Goal: Navigation & Orientation: Find specific page/section

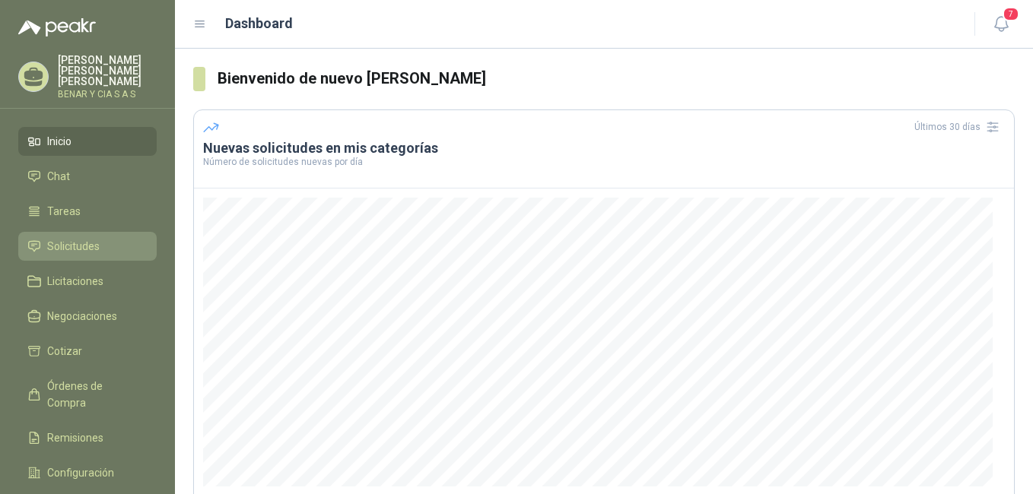
click at [84, 238] on span "Solicitudes" at bounding box center [73, 246] width 52 height 17
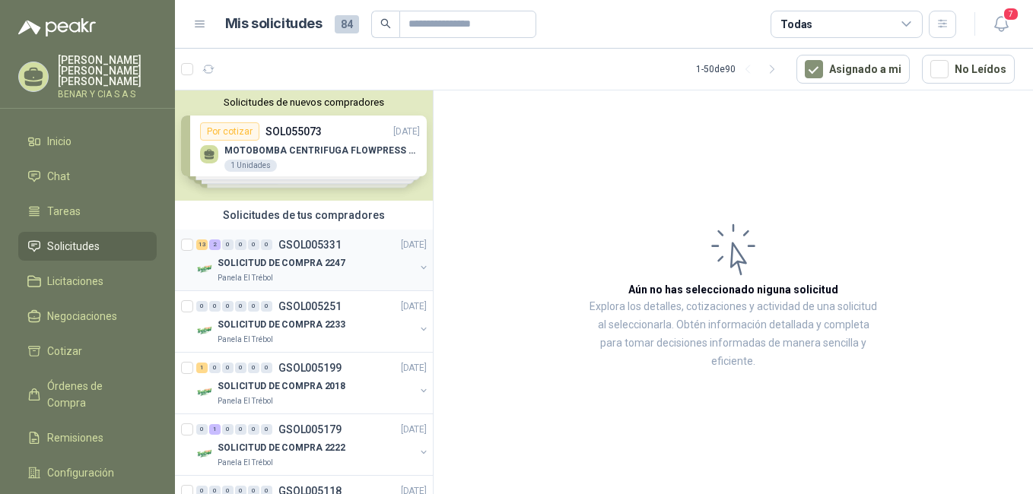
click at [295, 254] on div "SOLICITUD DE COMPRA 2247" at bounding box center [315, 263] width 197 height 18
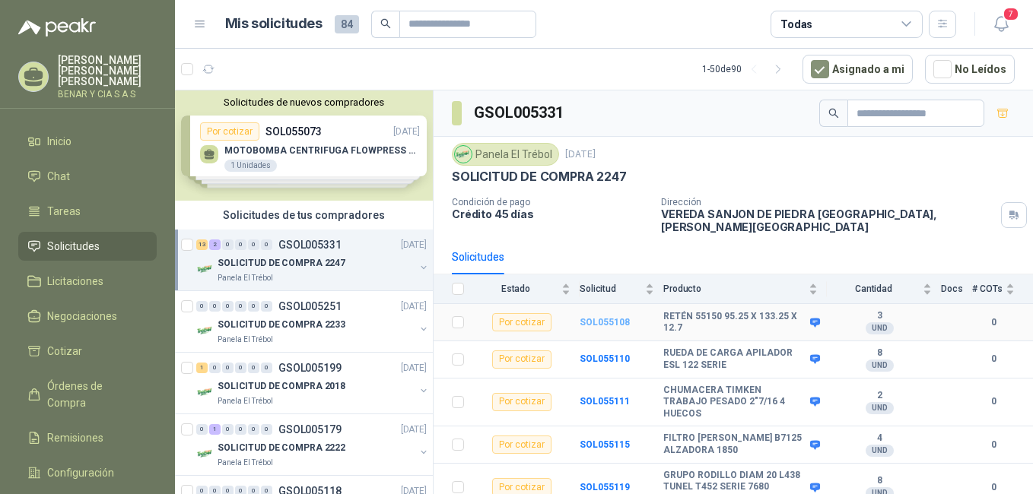
click at [604, 317] on b "SOL055108" at bounding box center [604, 322] width 50 height 11
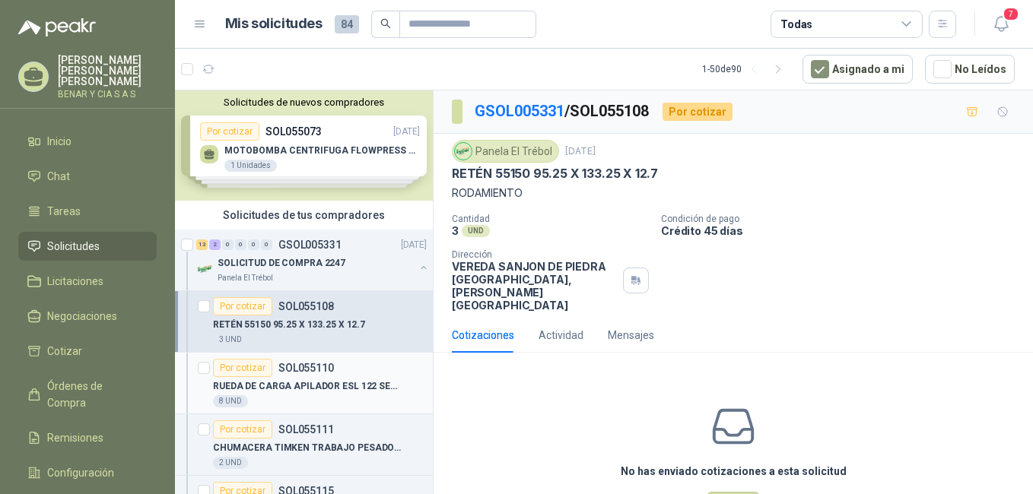
click at [318, 386] on p "RUEDA DE CARGA APILADOR ESL 122 SERIE" at bounding box center [307, 386] width 189 height 14
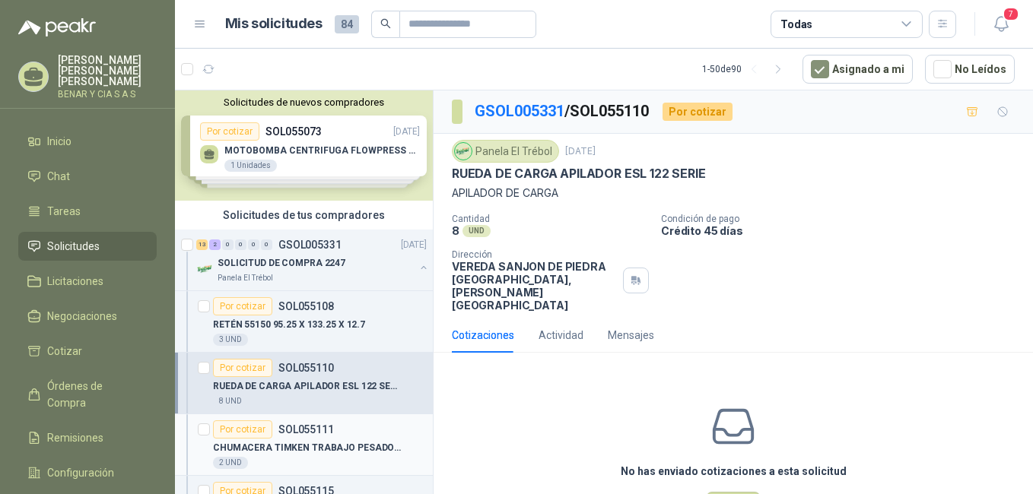
click at [310, 444] on p "CHUMACERA TIMKEN TRABAJO PESADO 2"7/16 4 HUECOS" at bounding box center [307, 448] width 189 height 14
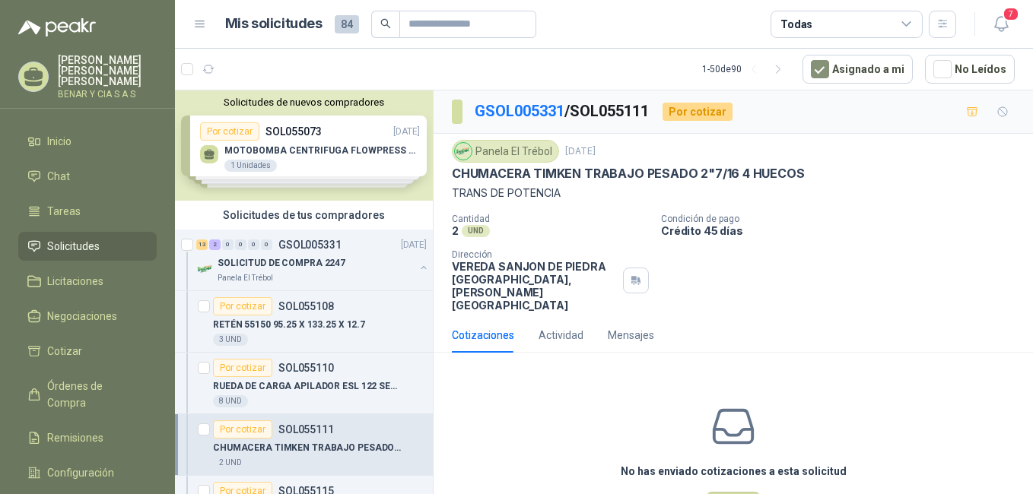
click at [310, 444] on p "CHUMACERA TIMKEN TRABAJO PESADO 2"7/16 4 HUECOS" at bounding box center [307, 448] width 189 height 14
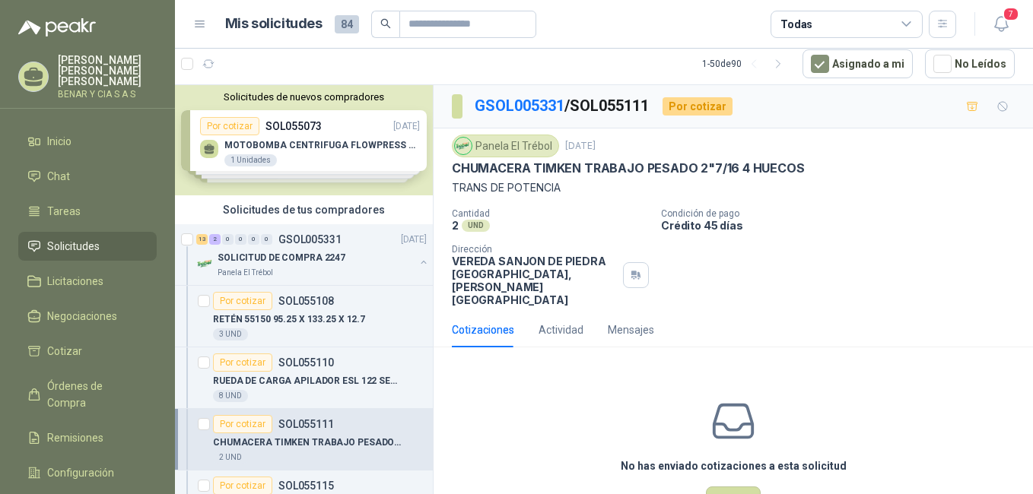
click at [855, 319] on div "Cotizaciones Actividad Mensajes" at bounding box center [733, 330] width 563 height 35
click at [303, 447] on p "CHUMACERA TIMKEN TRABAJO PESADO 2"7/16 4 HUECOS" at bounding box center [307, 443] width 189 height 14
click at [309, 451] on div "CHUMACERA TIMKEN TRABAJO PESADO 2"7/16 4 HUECOS" at bounding box center [320, 442] width 214 height 18
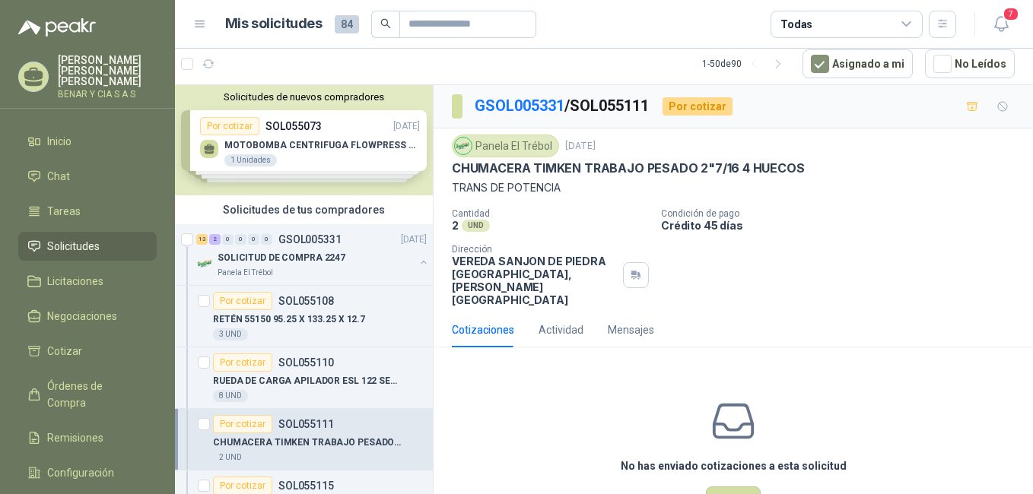
click at [421, 485] on div "Solicitudes de nuevos compradores Por cotizar SOL055073 [DATE] MOTOBOMBA CENTRI…" at bounding box center [304, 289] width 259 height 409
click at [425, 484] on div "Solicitudes de nuevos compradores Por cotizar SOL055073 [DATE] MOTOBOMBA CENTRI…" at bounding box center [304, 289] width 259 height 409
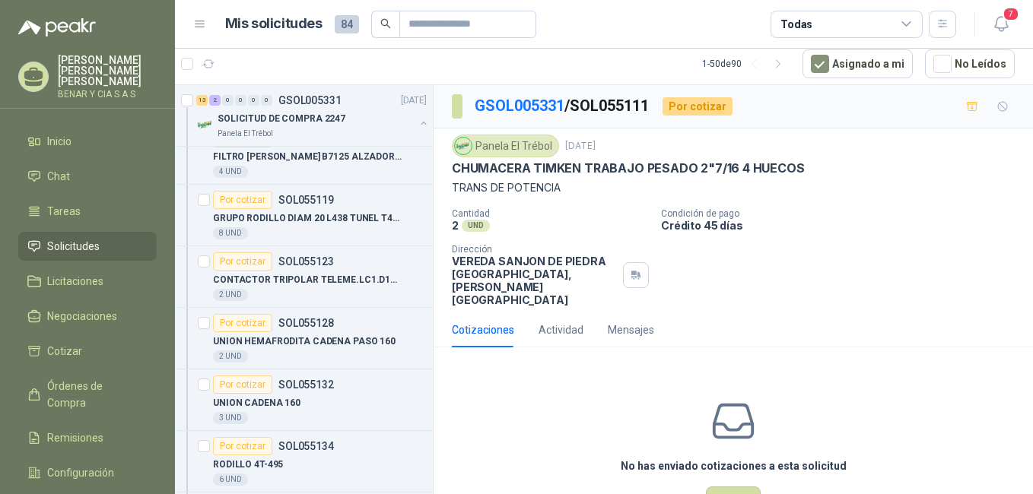
scroll to position [0, 0]
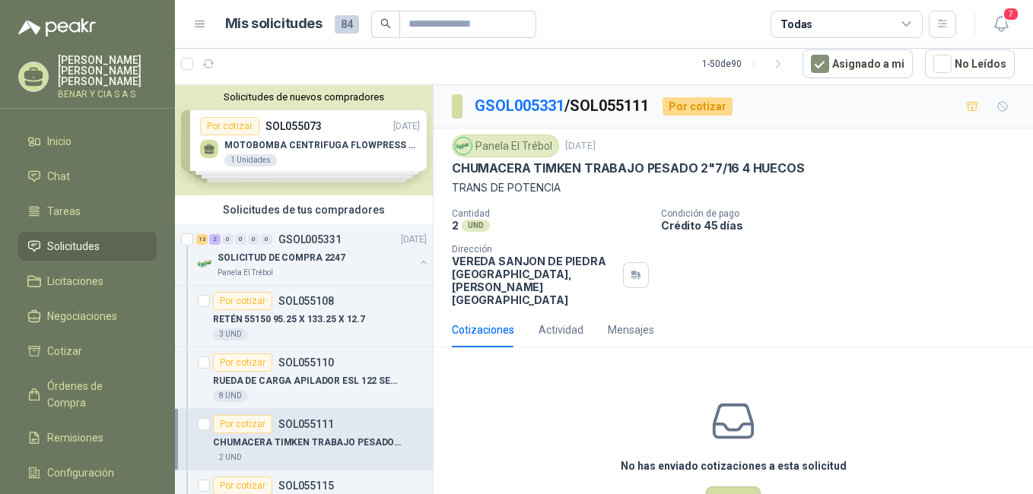
click at [425, 486] on div "Solicitudes de nuevos compradores Por cotizar SOL055073 [DATE] MOTOBOMBA CENTRI…" at bounding box center [304, 289] width 259 height 409
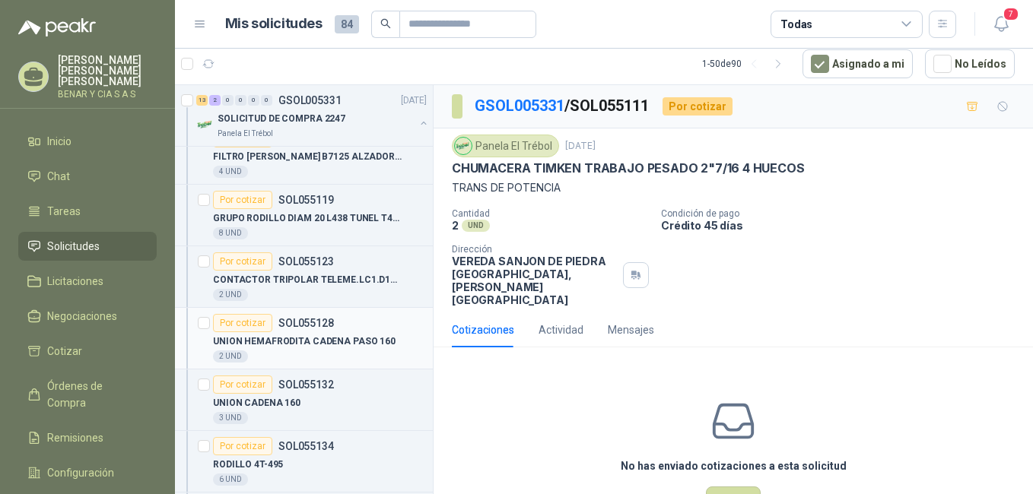
click at [363, 338] on p "UNION HEMAFRODITA CADENA PASO 160" at bounding box center [304, 342] width 183 height 14
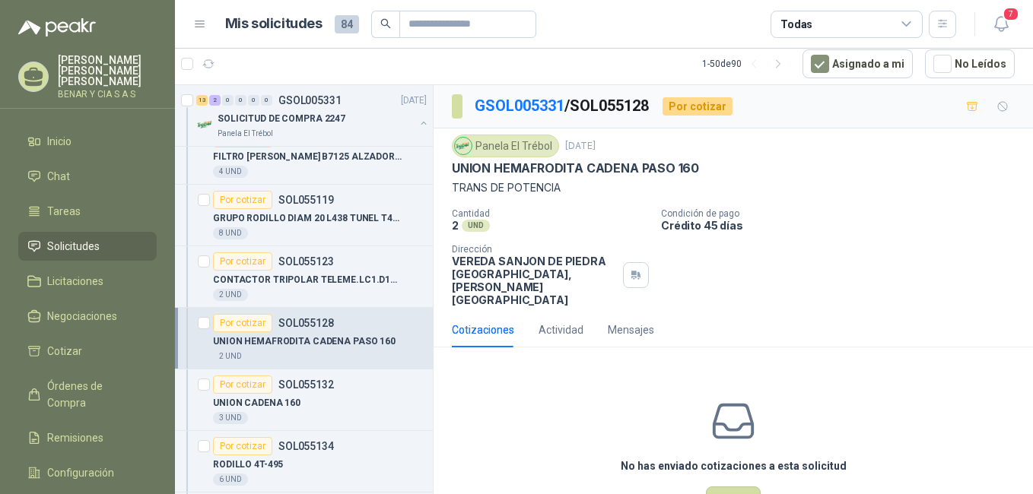
click at [363, 338] on p "UNION HEMAFRODITA CADENA PASO 160" at bounding box center [304, 342] width 183 height 14
click at [312, 381] on p "SOL055132" at bounding box center [306, 384] width 56 height 11
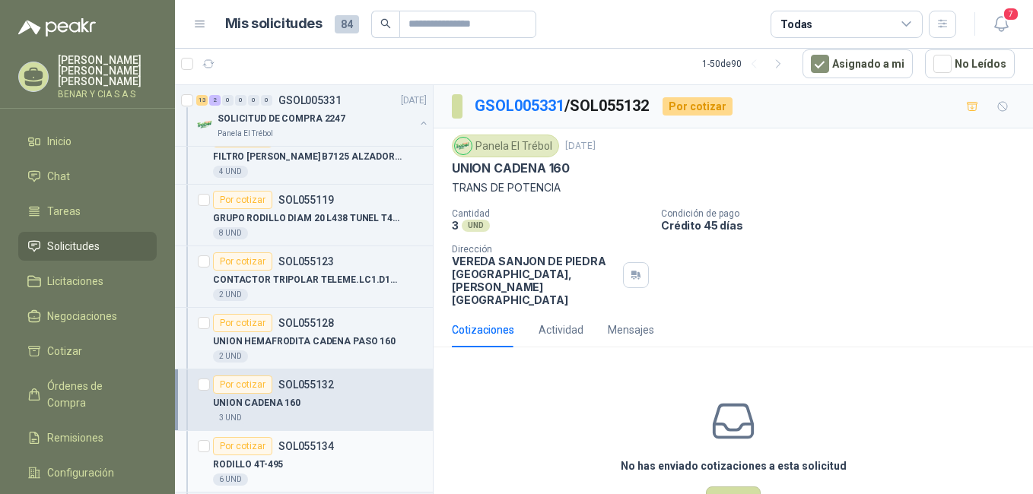
click at [281, 457] on div "RODILLO 4T-495" at bounding box center [320, 465] width 214 height 18
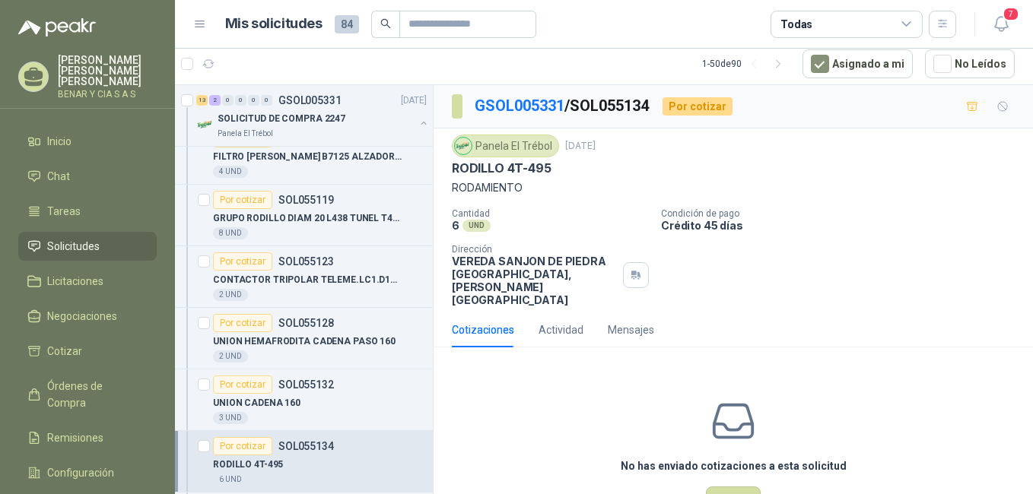
scroll to position [695, 0]
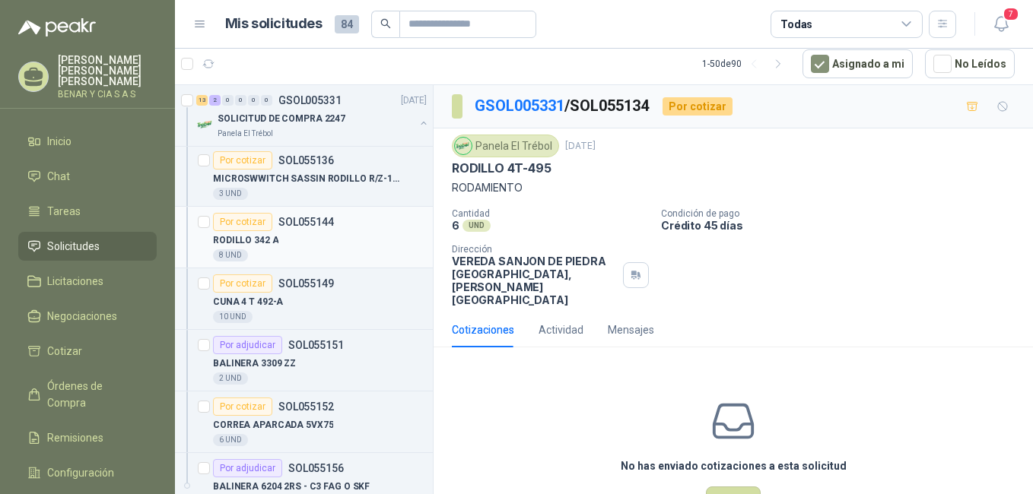
click at [260, 246] on p "RODILLO 342 A" at bounding box center [245, 240] width 65 height 14
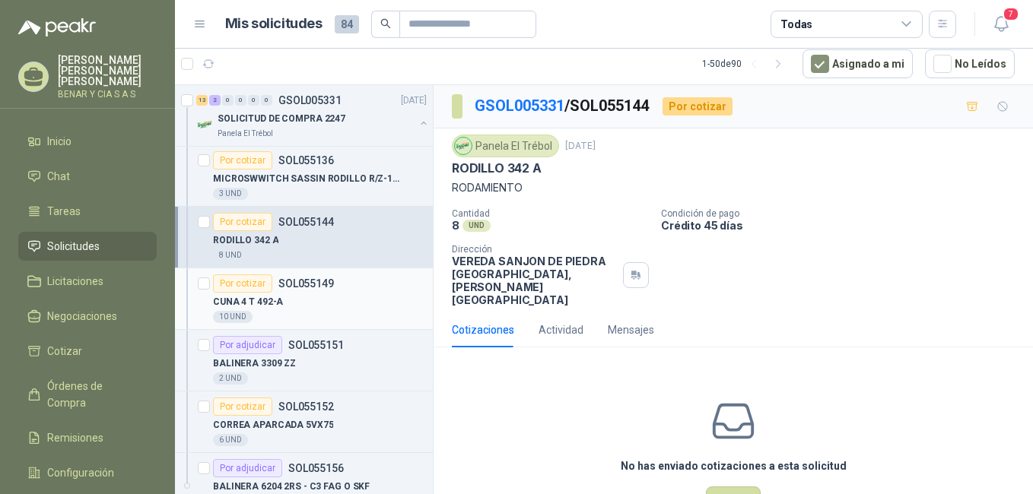
click at [278, 308] on p "CUNA 4 T 492-A" at bounding box center [248, 302] width 70 height 14
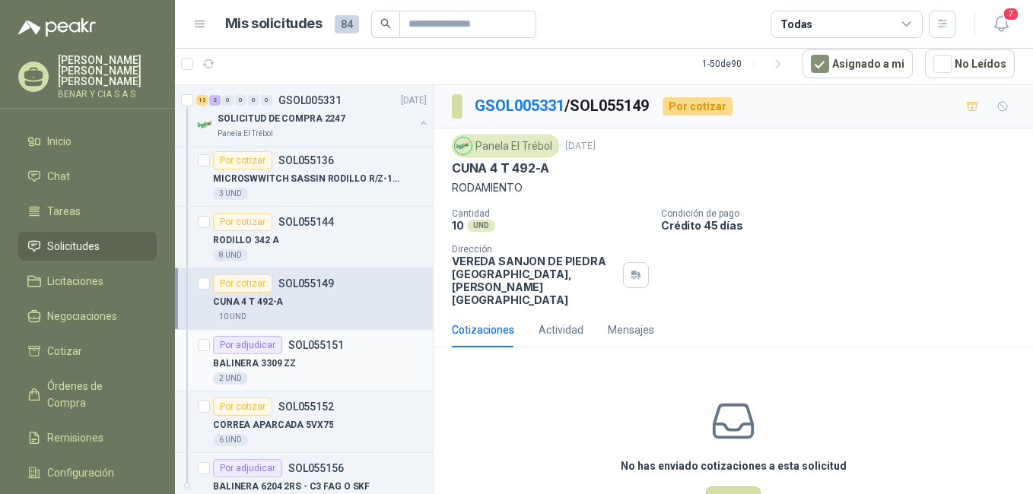
click at [312, 365] on div "BALINERA 3309 ZZ" at bounding box center [320, 363] width 214 height 18
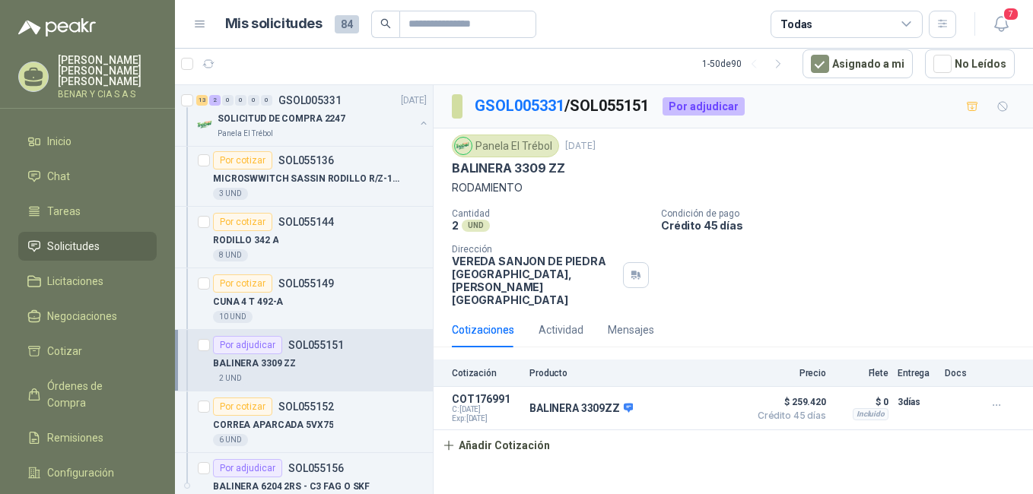
scroll to position [1042, 0]
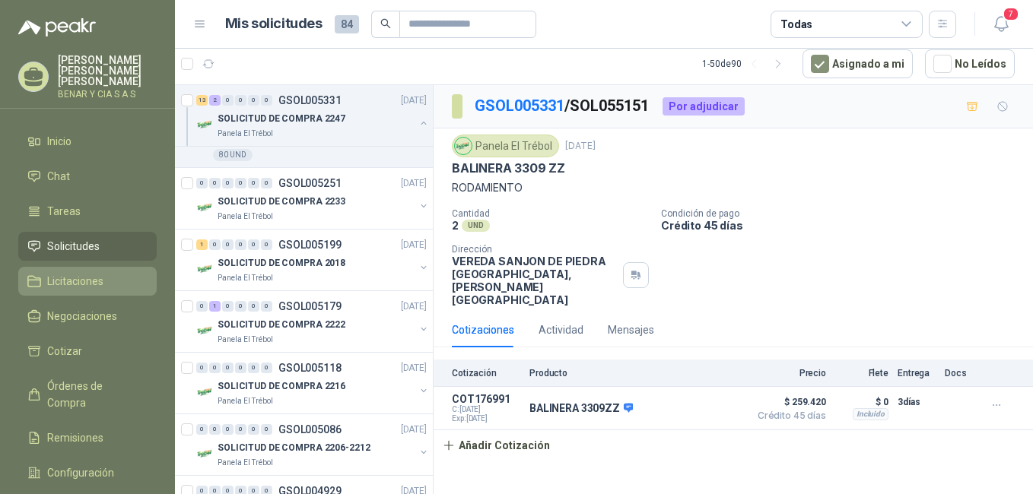
click at [92, 273] on span "Licitaciones" at bounding box center [75, 281] width 56 height 17
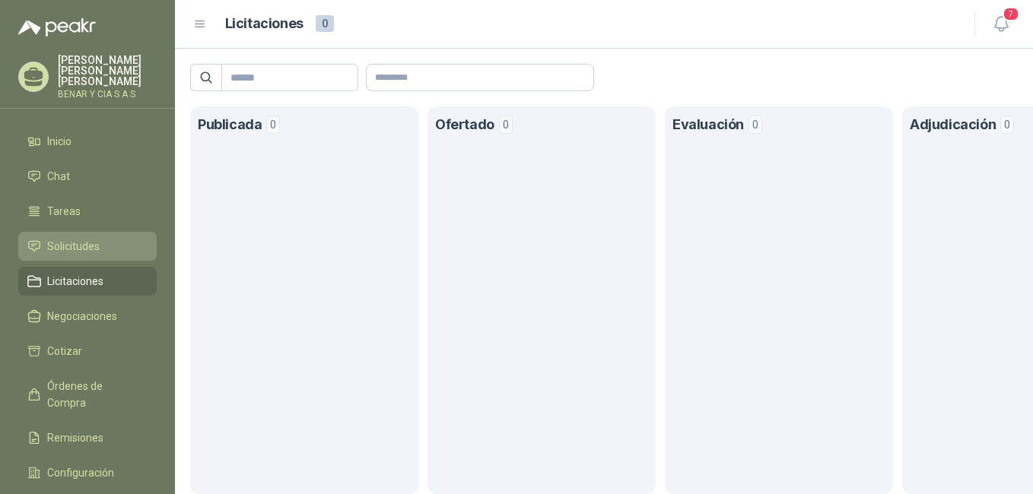
click at [90, 249] on link "Solicitudes" at bounding box center [87, 246] width 138 height 29
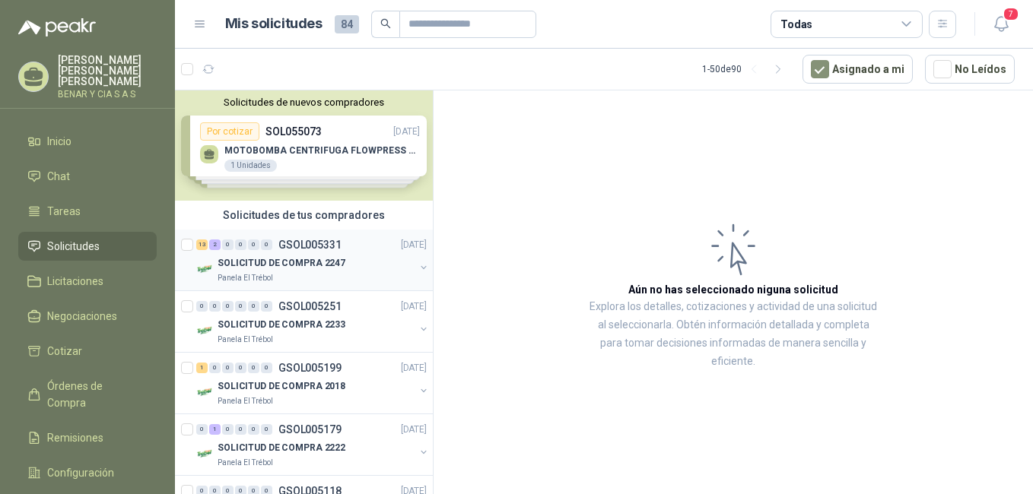
click at [270, 264] on p "SOLICITUD DE COMPRA 2247" at bounding box center [281, 263] width 128 height 14
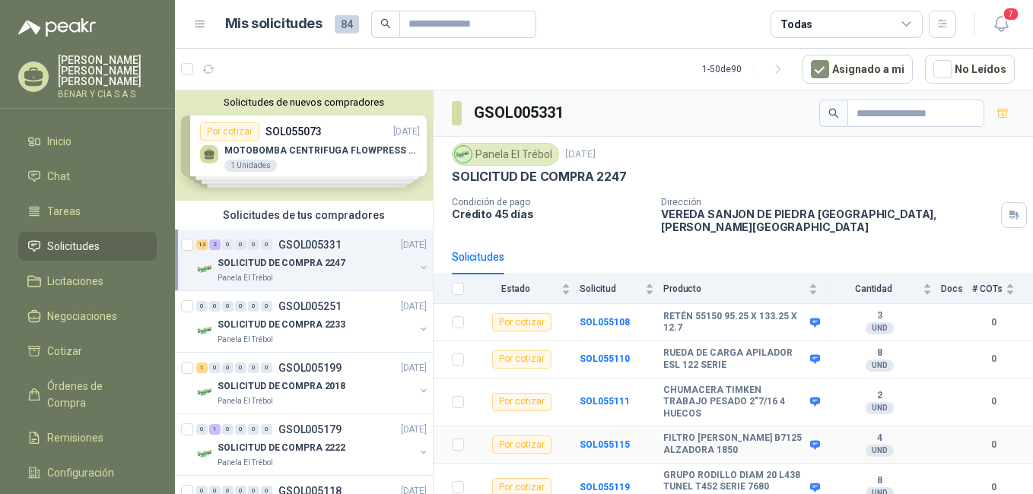
scroll to position [30, 0]
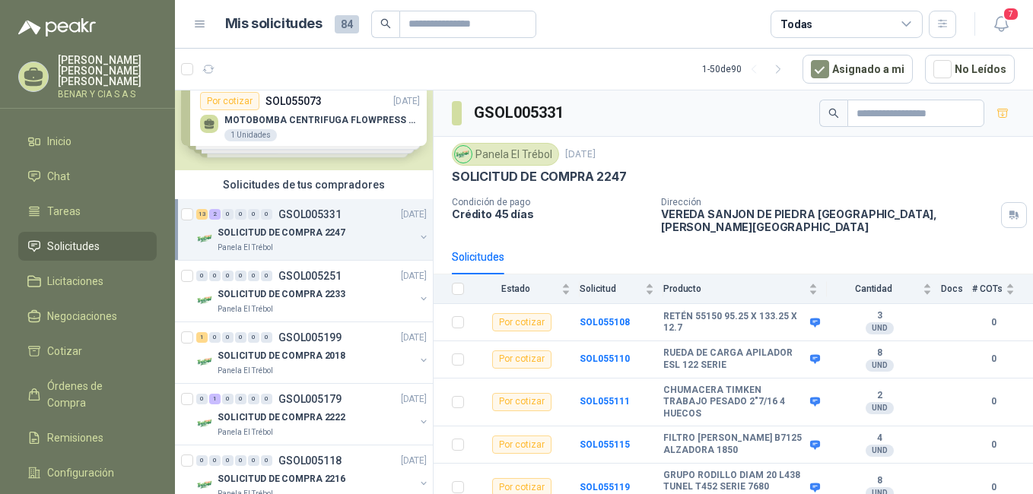
click at [331, 241] on div "SOLICITUD DE COMPRA 2247" at bounding box center [315, 233] width 197 height 18
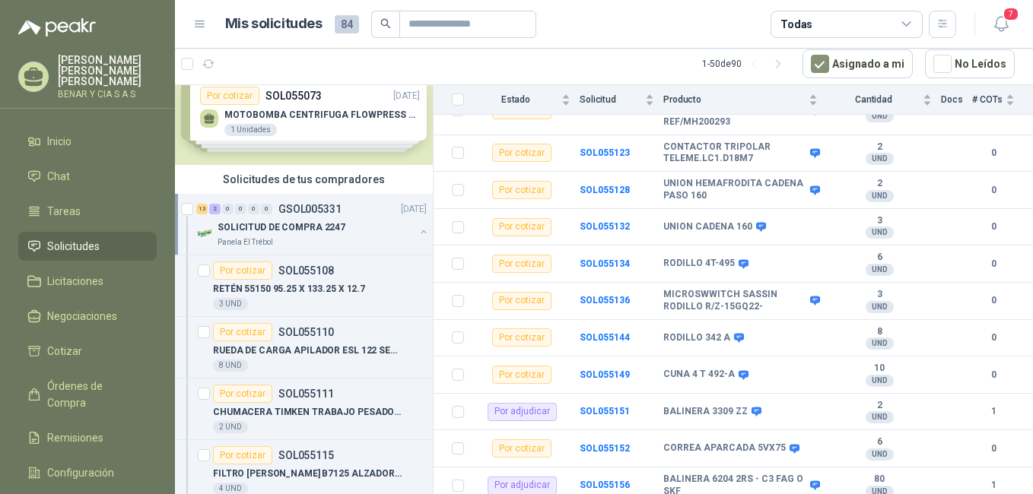
click at [424, 487] on div "Solicitudes de nuevos compradores Por cotizar SOL055073 [DATE] MOTOBOMBA CENTRI…" at bounding box center [304, 289] width 259 height 409
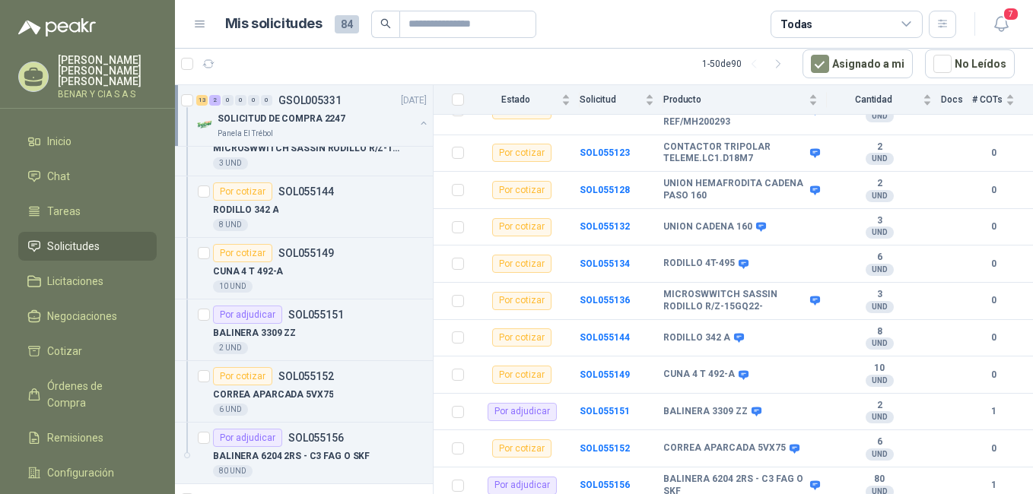
scroll to position [1072, 0]
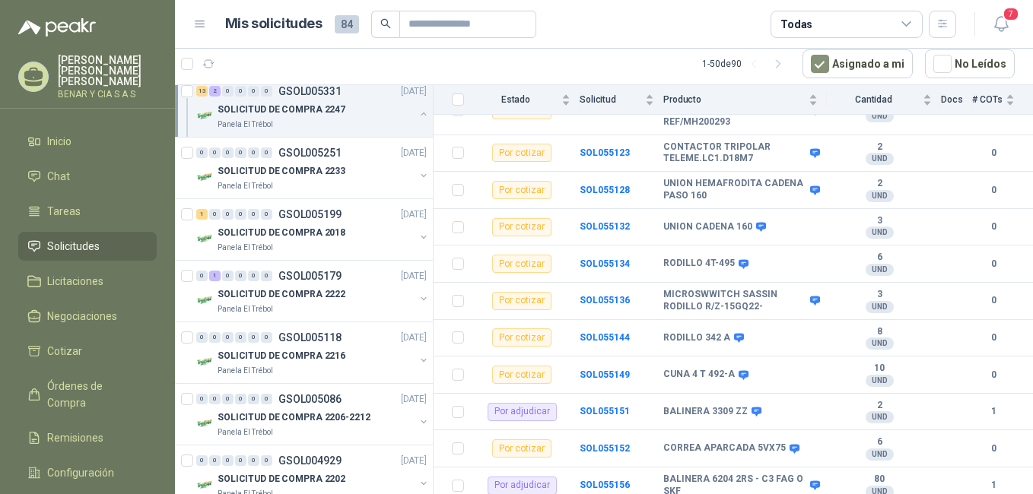
click at [289, 111] on p "SOLICITUD DE COMPRA 2247" at bounding box center [281, 110] width 128 height 14
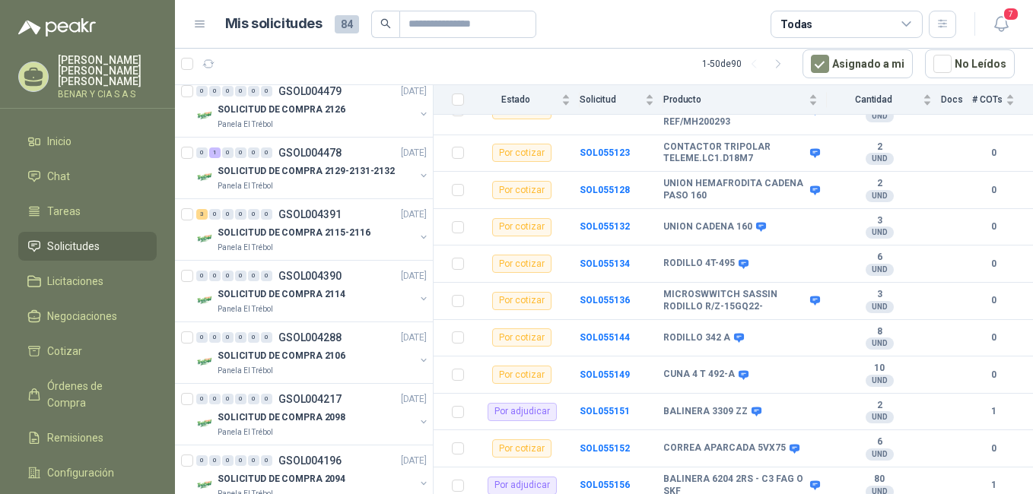
click at [289, 111] on p "SOLICITUD DE COMPRA 2126" at bounding box center [281, 110] width 128 height 14
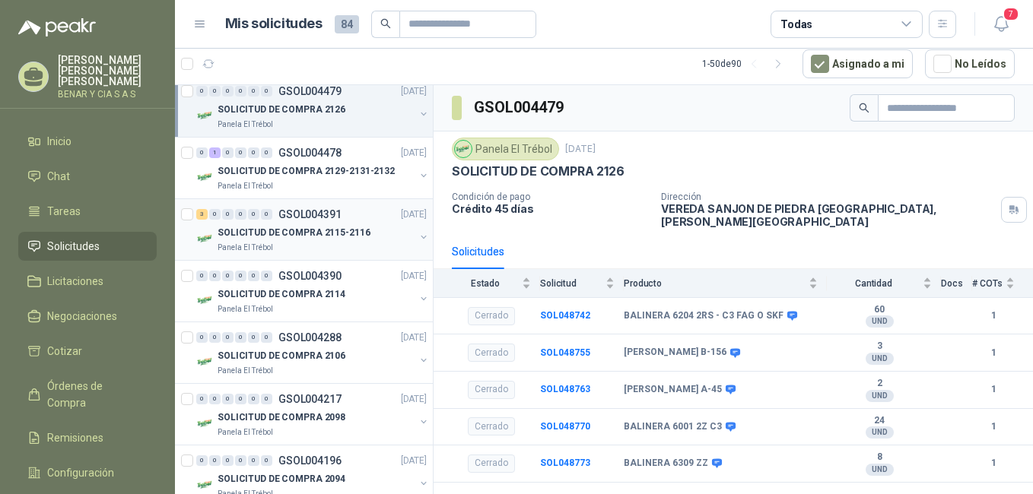
click at [292, 230] on p "SOLICITUD DE COMPRA 2115-2116" at bounding box center [293, 233] width 153 height 14
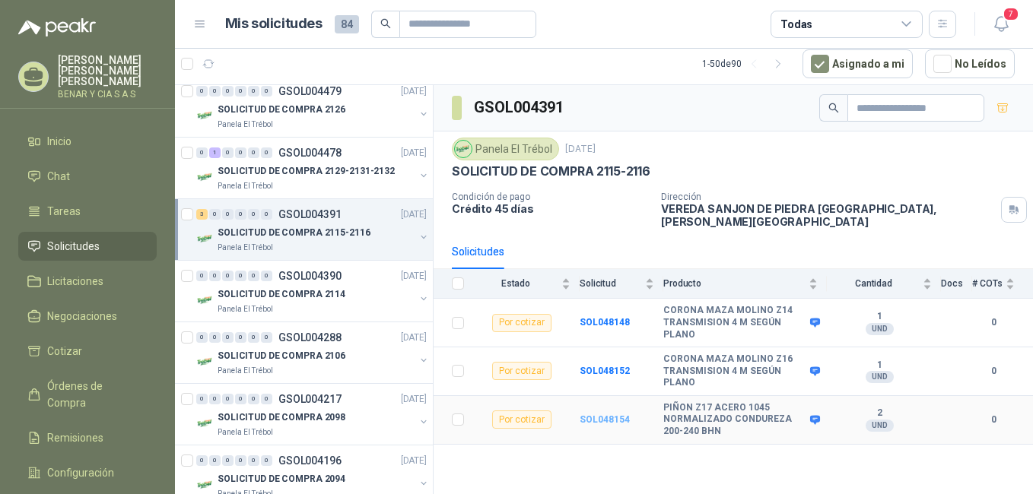
click at [600, 414] on b "SOL048154" at bounding box center [604, 419] width 50 height 11
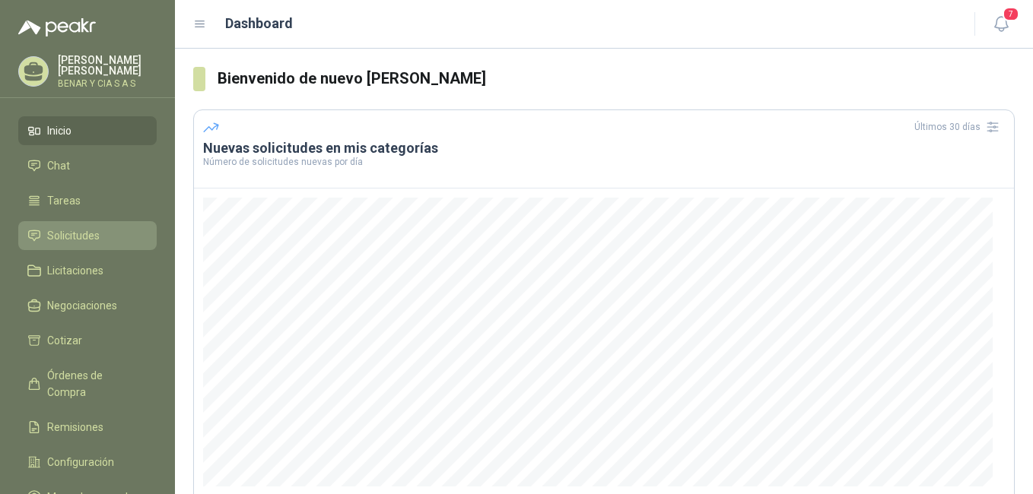
click at [81, 236] on span "Solicitudes" at bounding box center [73, 235] width 52 height 17
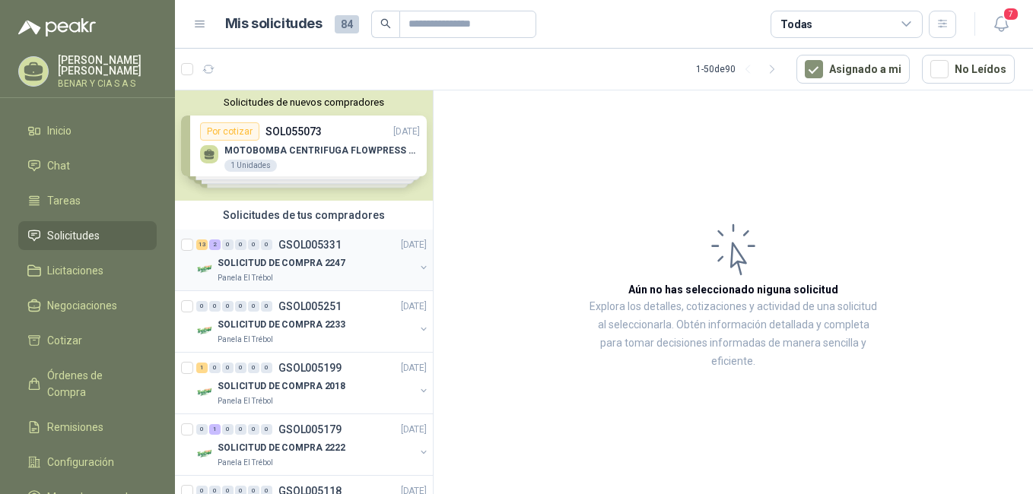
click at [288, 264] on p "SOLICITUD DE COMPRA 2247" at bounding box center [281, 263] width 128 height 14
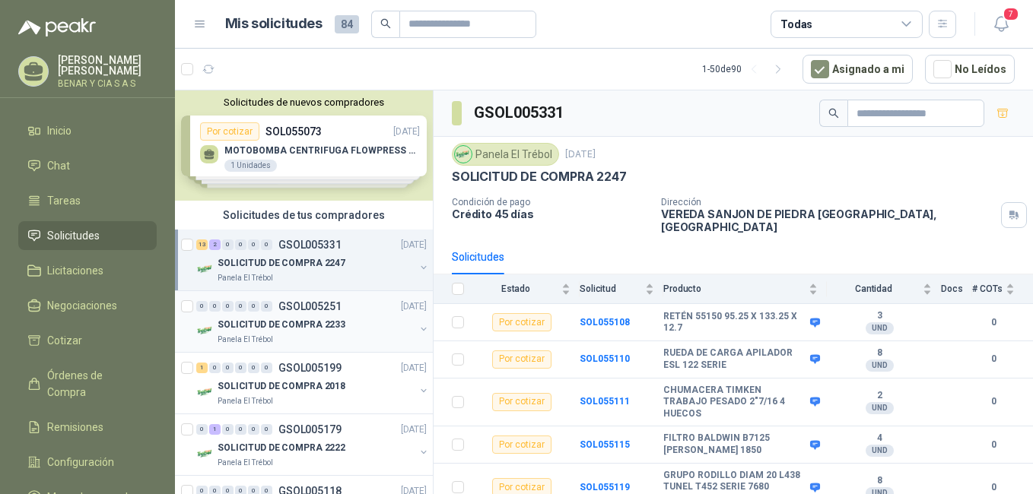
click at [284, 325] on p "SOLICITUD DE COMPRA 2233" at bounding box center [281, 325] width 128 height 14
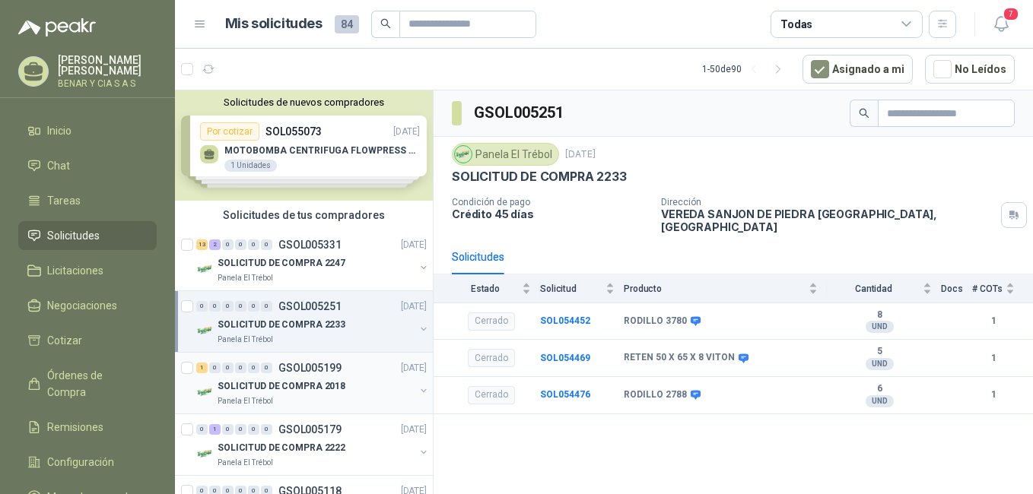
click at [303, 385] on p "SOLICITUD DE COMPRA 2018" at bounding box center [281, 386] width 128 height 14
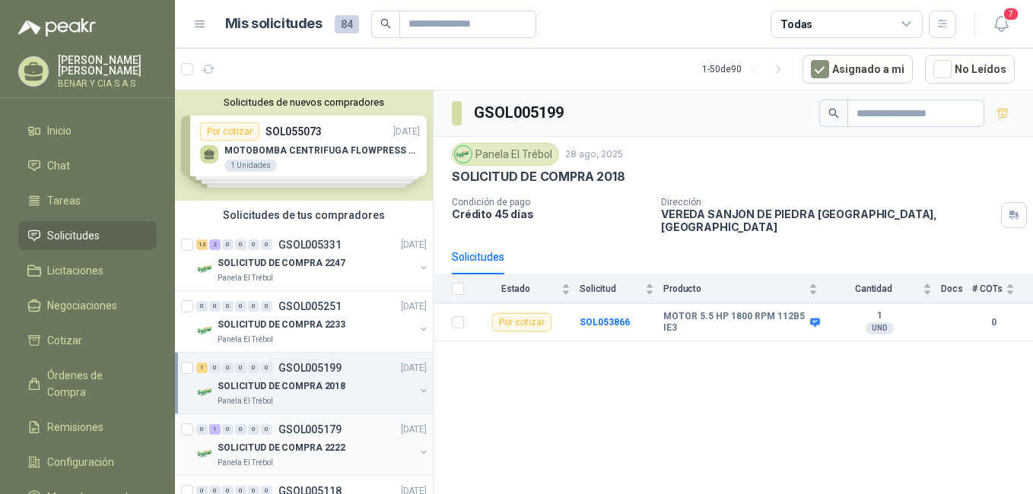
click at [316, 444] on p "SOLICITUD DE COMPRA 2222" at bounding box center [281, 448] width 128 height 14
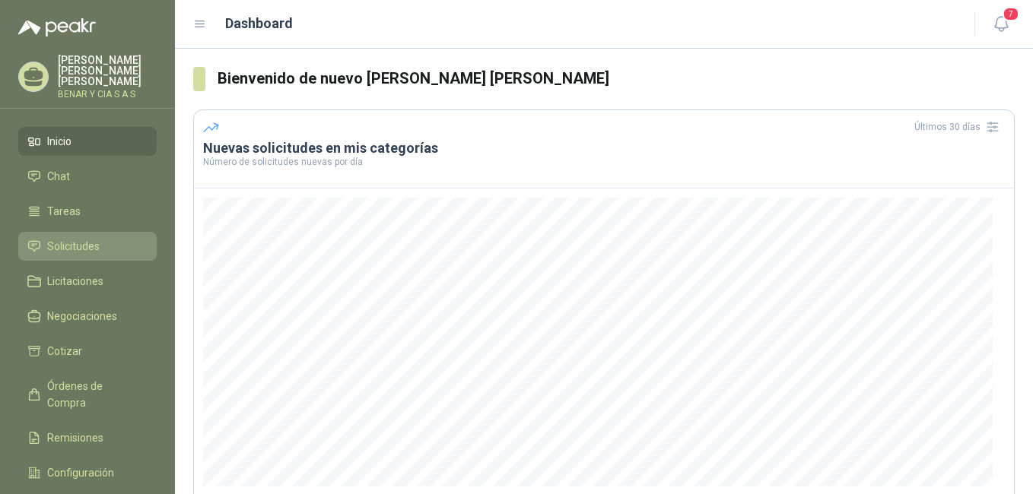
click at [81, 238] on span "Solicitudes" at bounding box center [73, 246] width 52 height 17
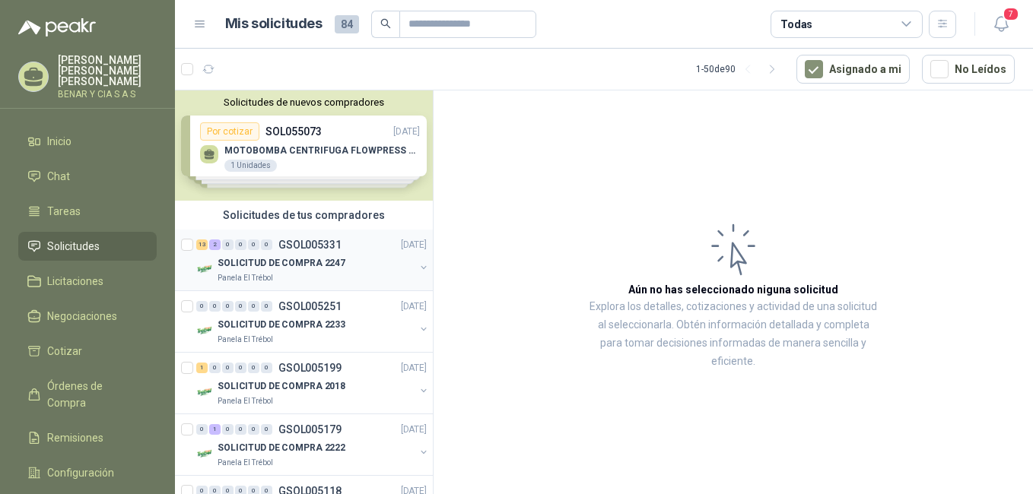
click at [283, 262] on p "SOLICITUD DE COMPRA 2247" at bounding box center [281, 263] width 128 height 14
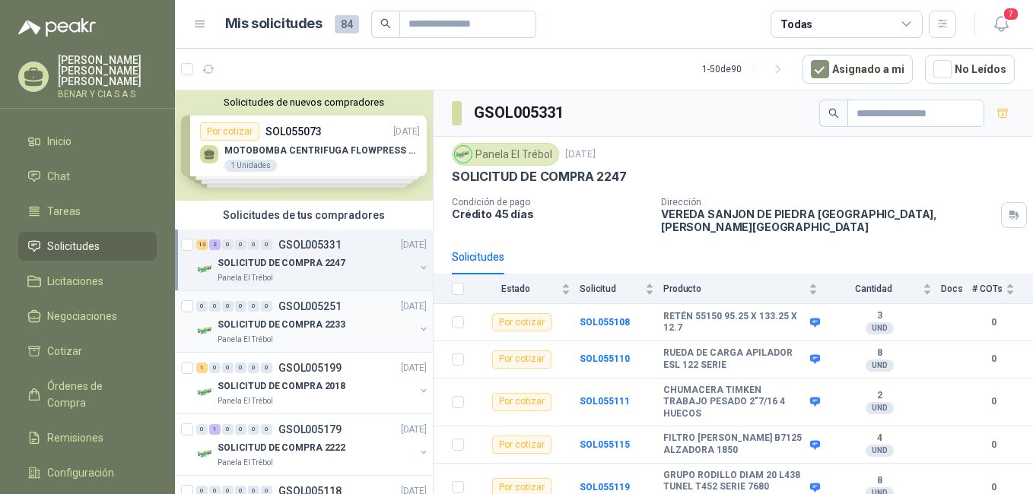
click at [288, 321] on p "SOLICITUD DE COMPRA 2233" at bounding box center [281, 325] width 128 height 14
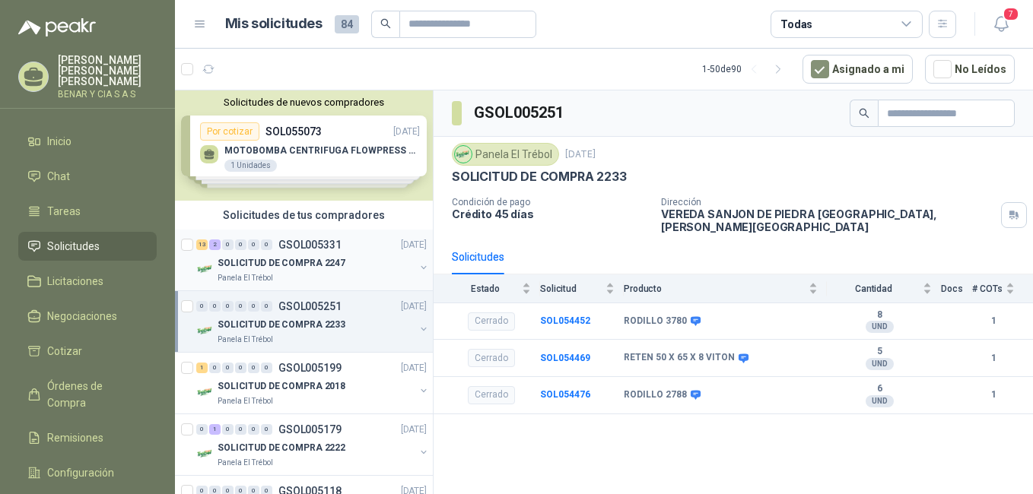
click at [289, 259] on p "SOLICITUD DE COMPRA 2247" at bounding box center [281, 263] width 128 height 14
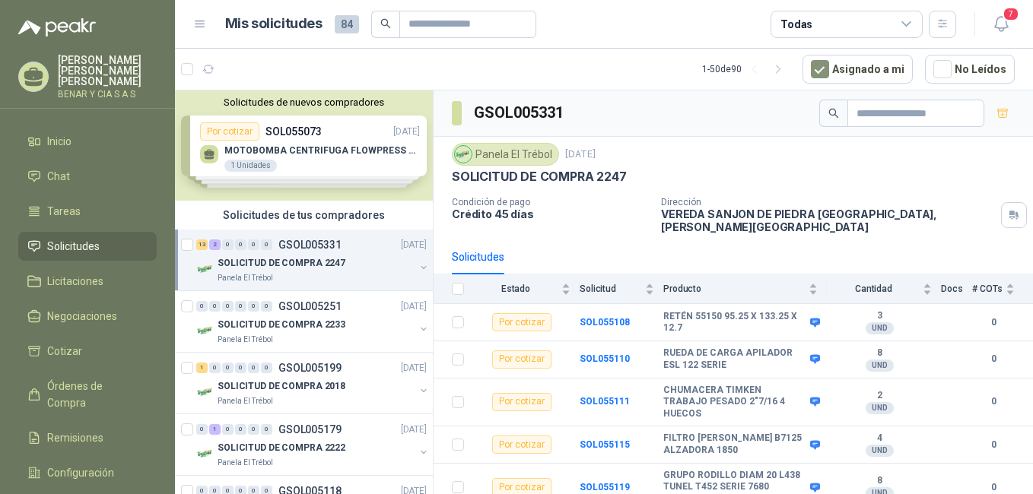
click at [297, 149] on div "Solicitudes de nuevos compradores Por cotizar SOL055073 08/09/25 MOTOBOMBA CENT…" at bounding box center [304, 145] width 258 height 110
